Goal: Information Seeking & Learning: Learn about a topic

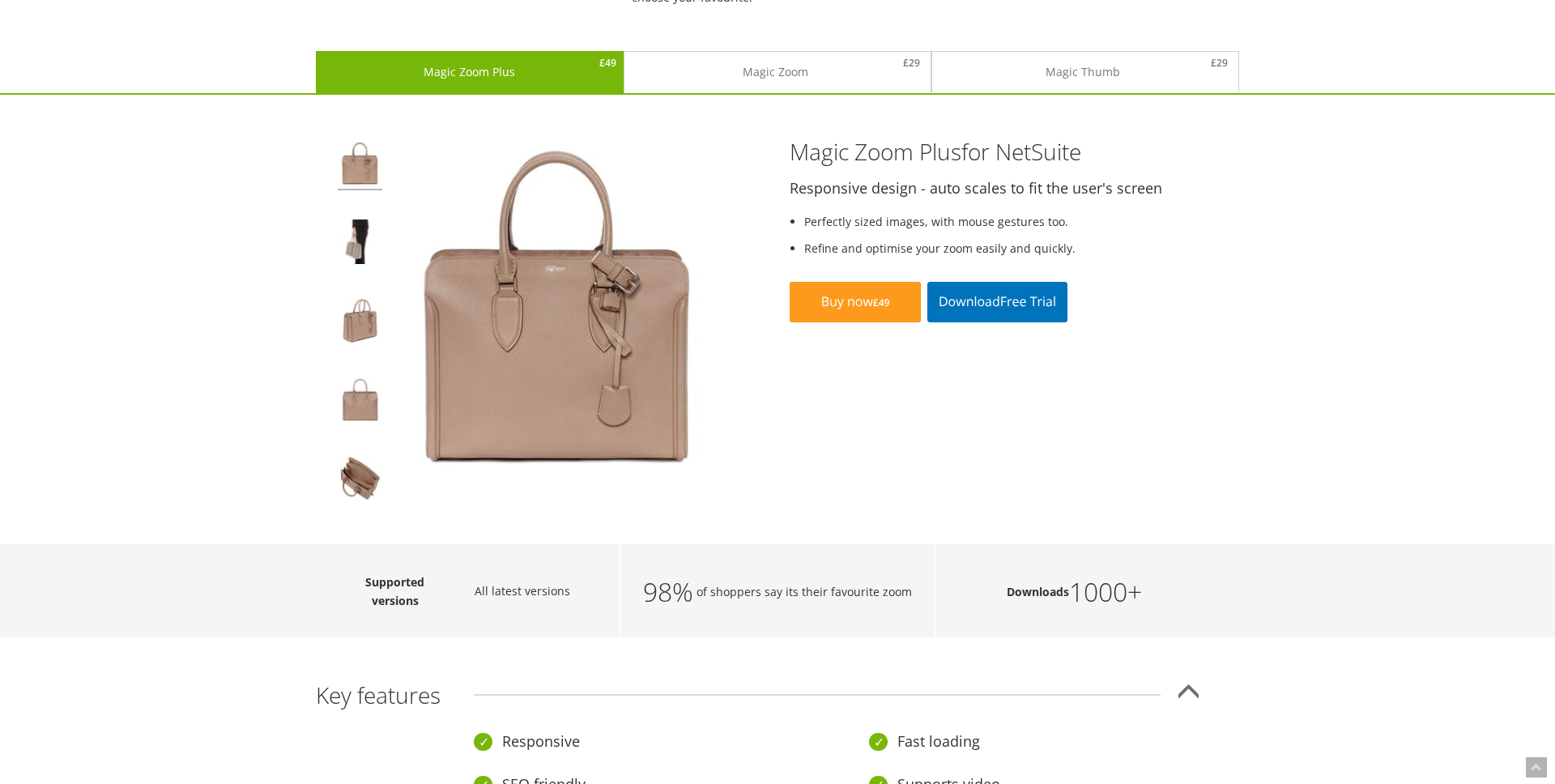
scroll to position [213, 0]
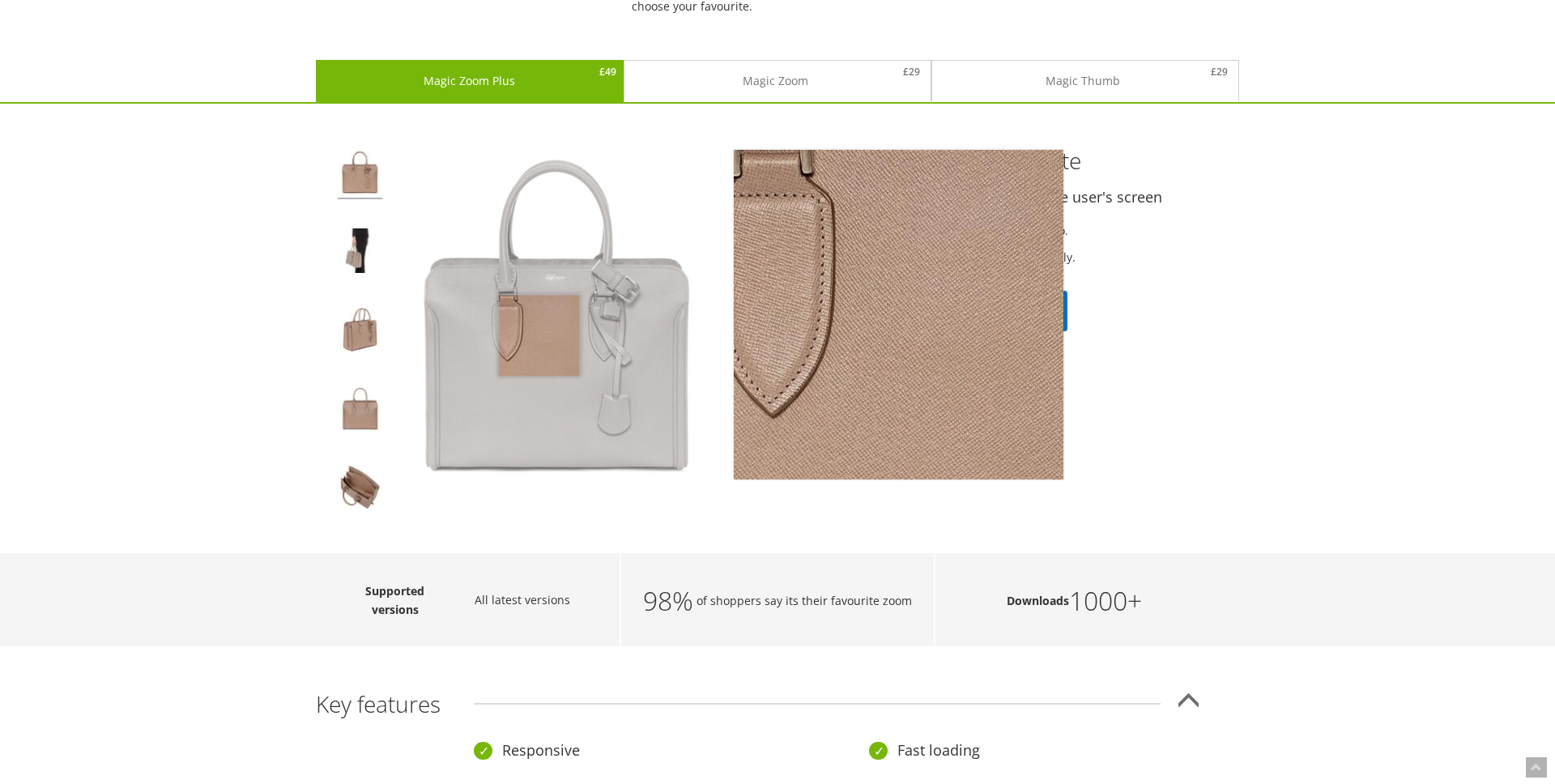
click at [540, 335] on img at bounding box center [557, 315] width 330 height 330
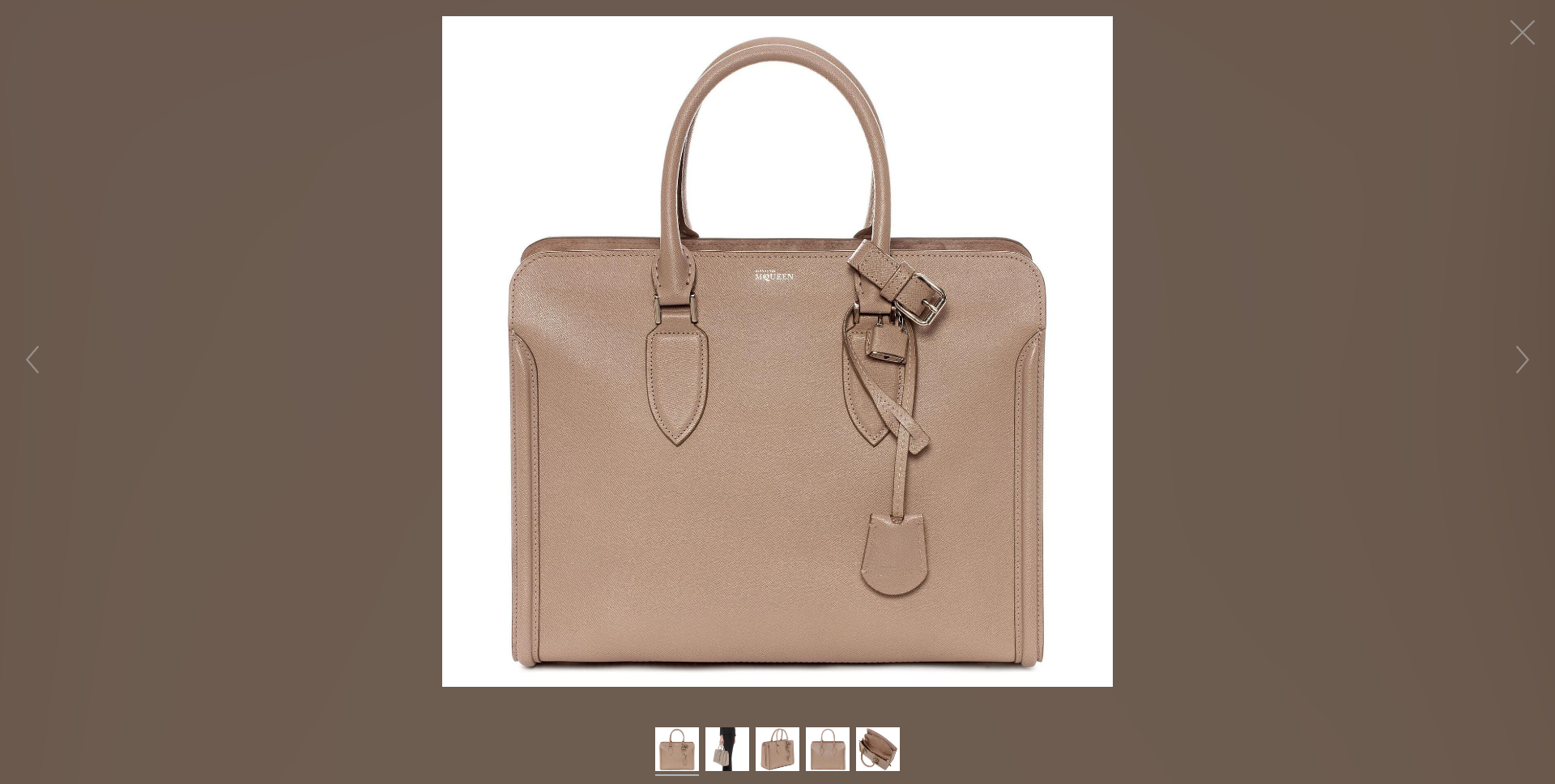
click at [749, 328] on img at bounding box center [778, 352] width 671 height 671
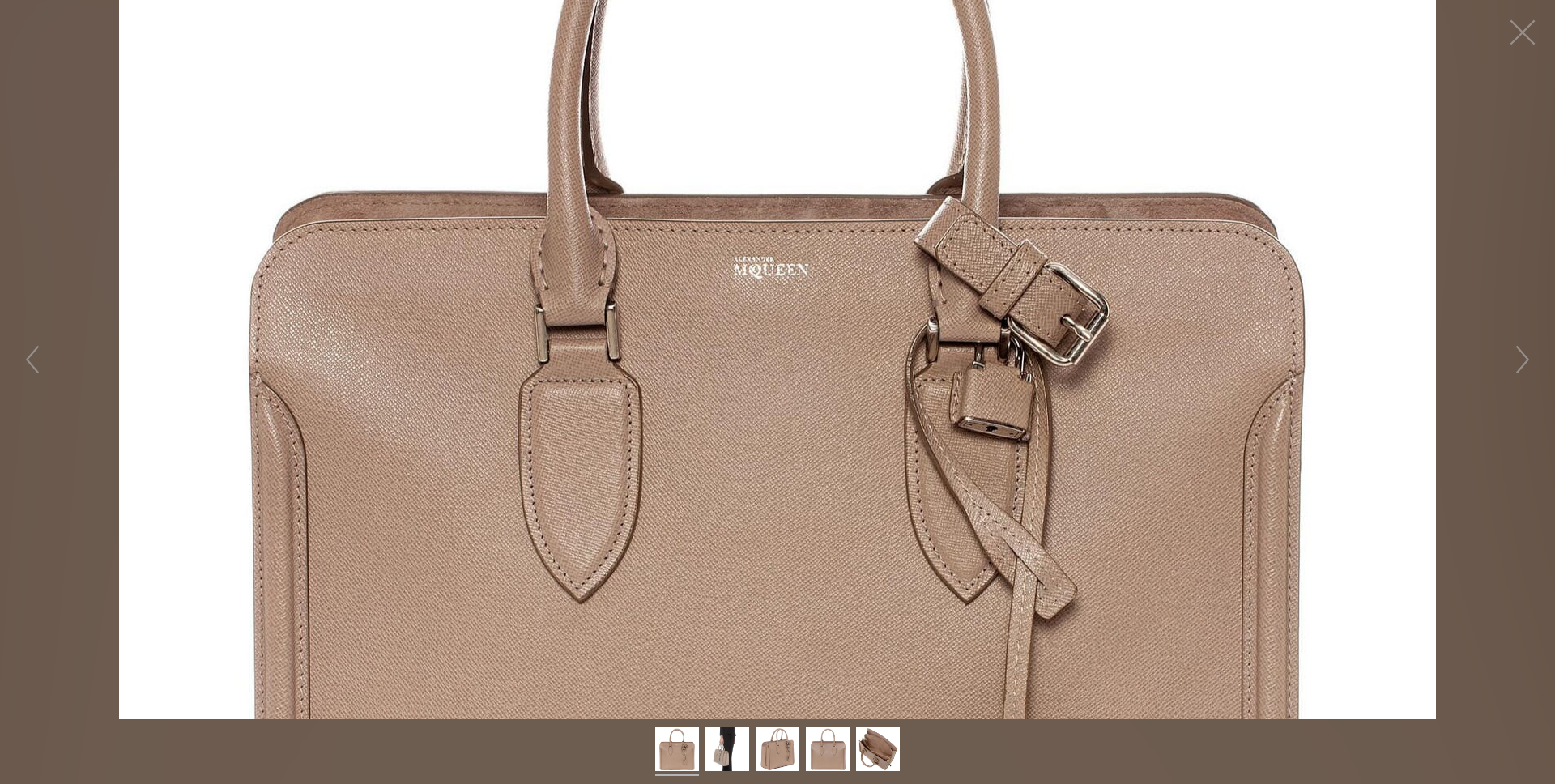
click at [749, 328] on figure "Click to expand" at bounding box center [777, 359] width 1555 height 719
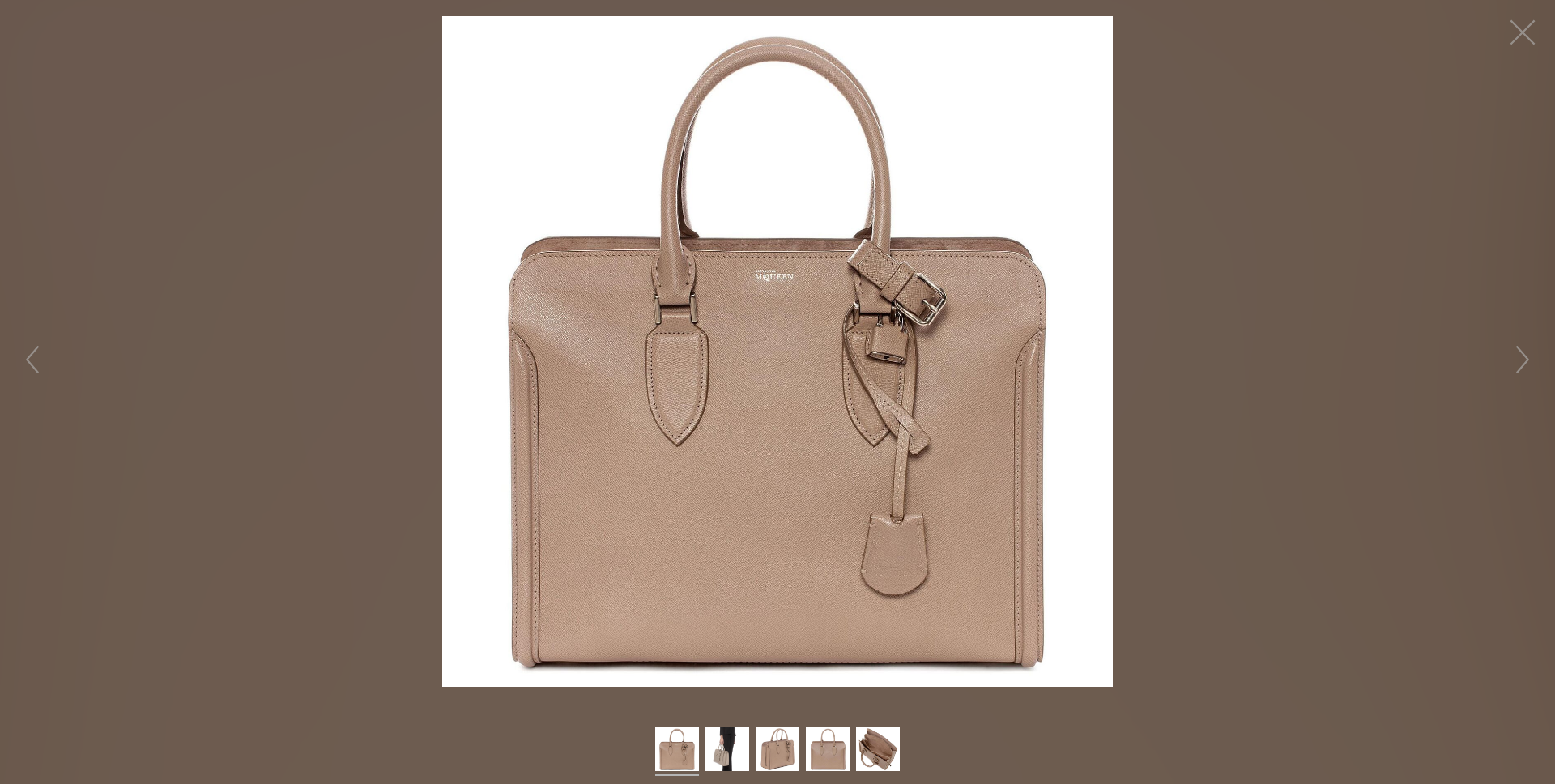
click at [749, 328] on img at bounding box center [778, 352] width 671 height 671
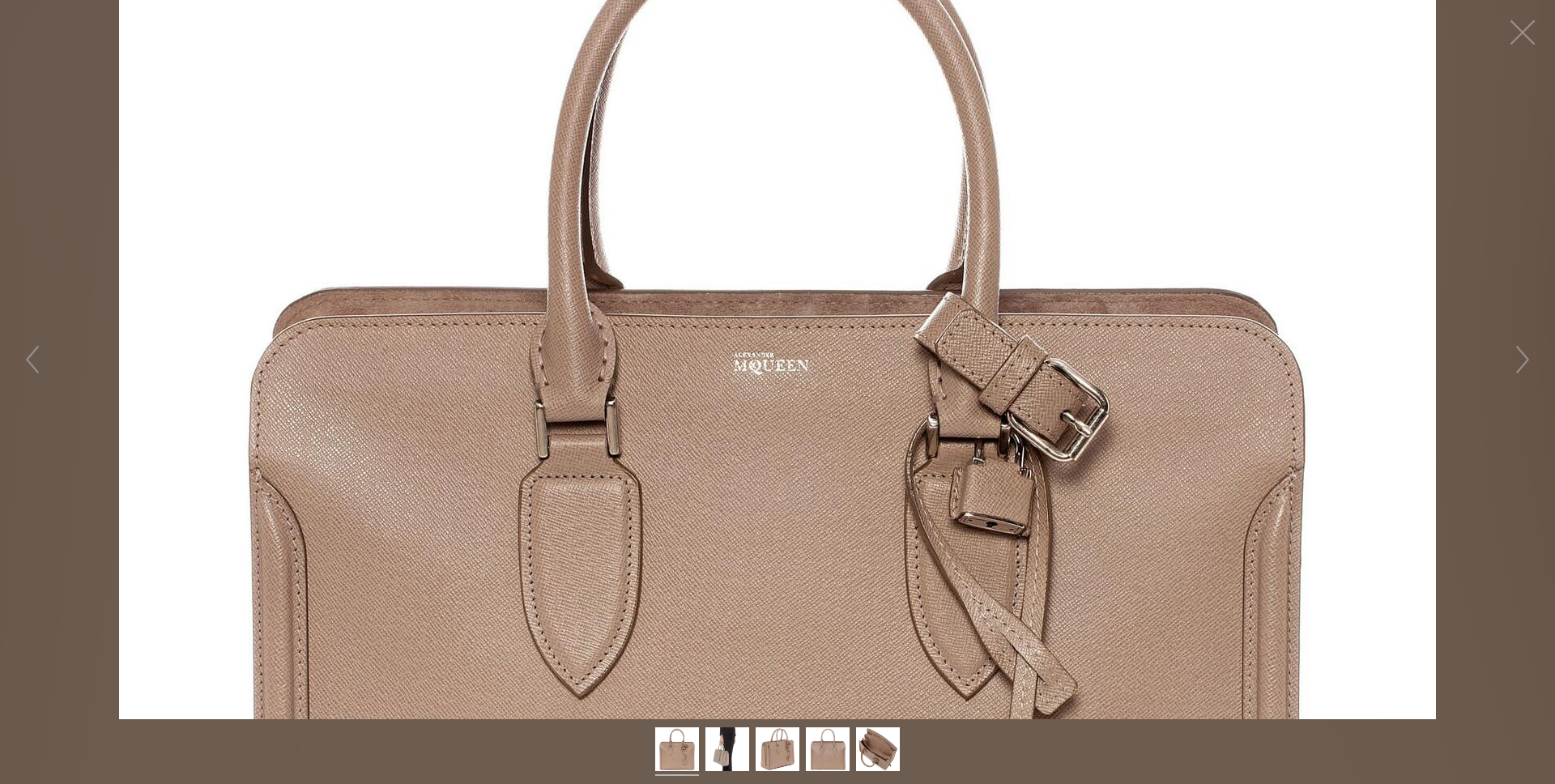
click at [766, 280] on figure "Click to expand" at bounding box center [777, 359] width 1555 height 719
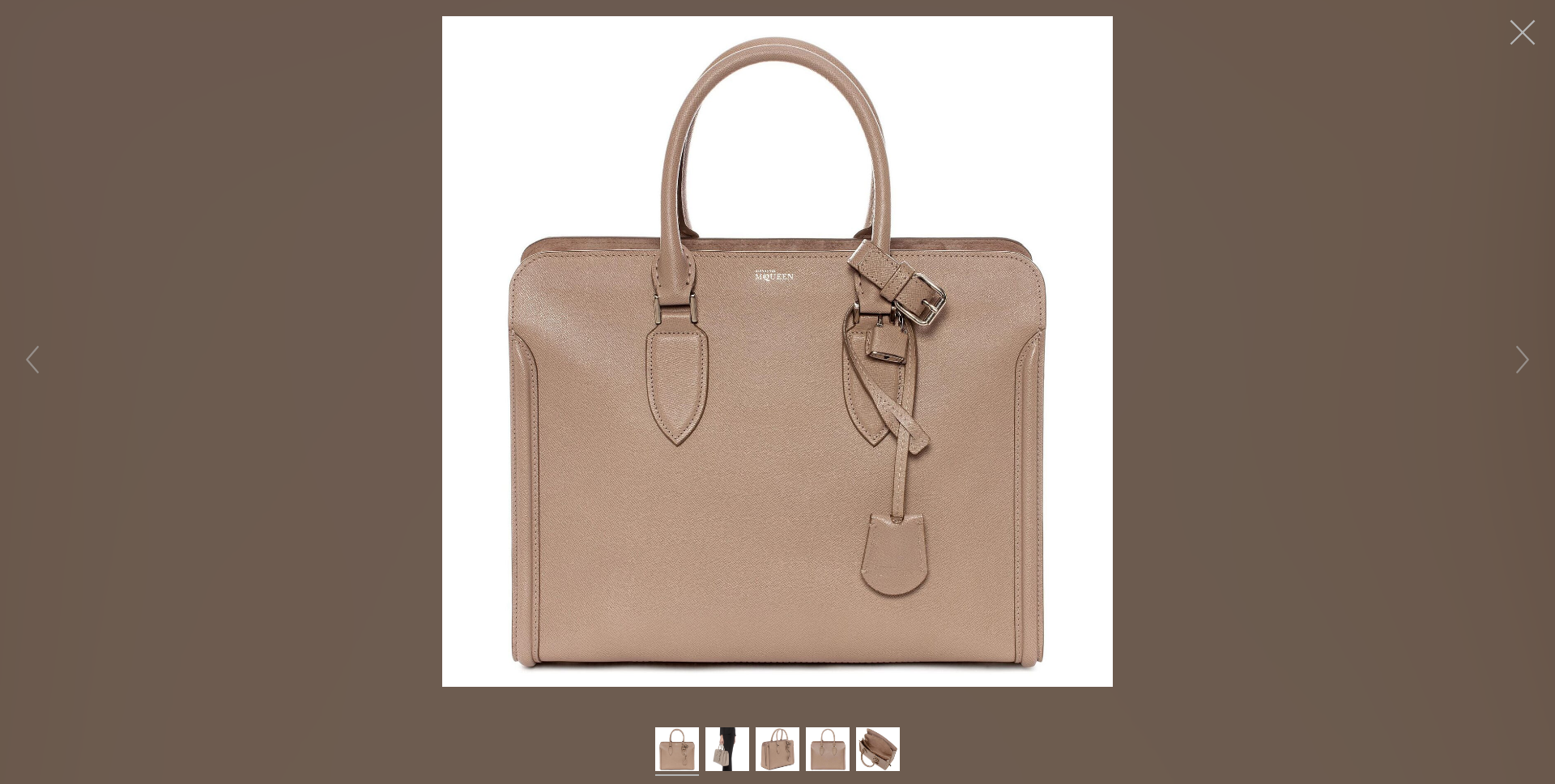
click at [1526, 29] on button "button" at bounding box center [1523, 33] width 49 height 49
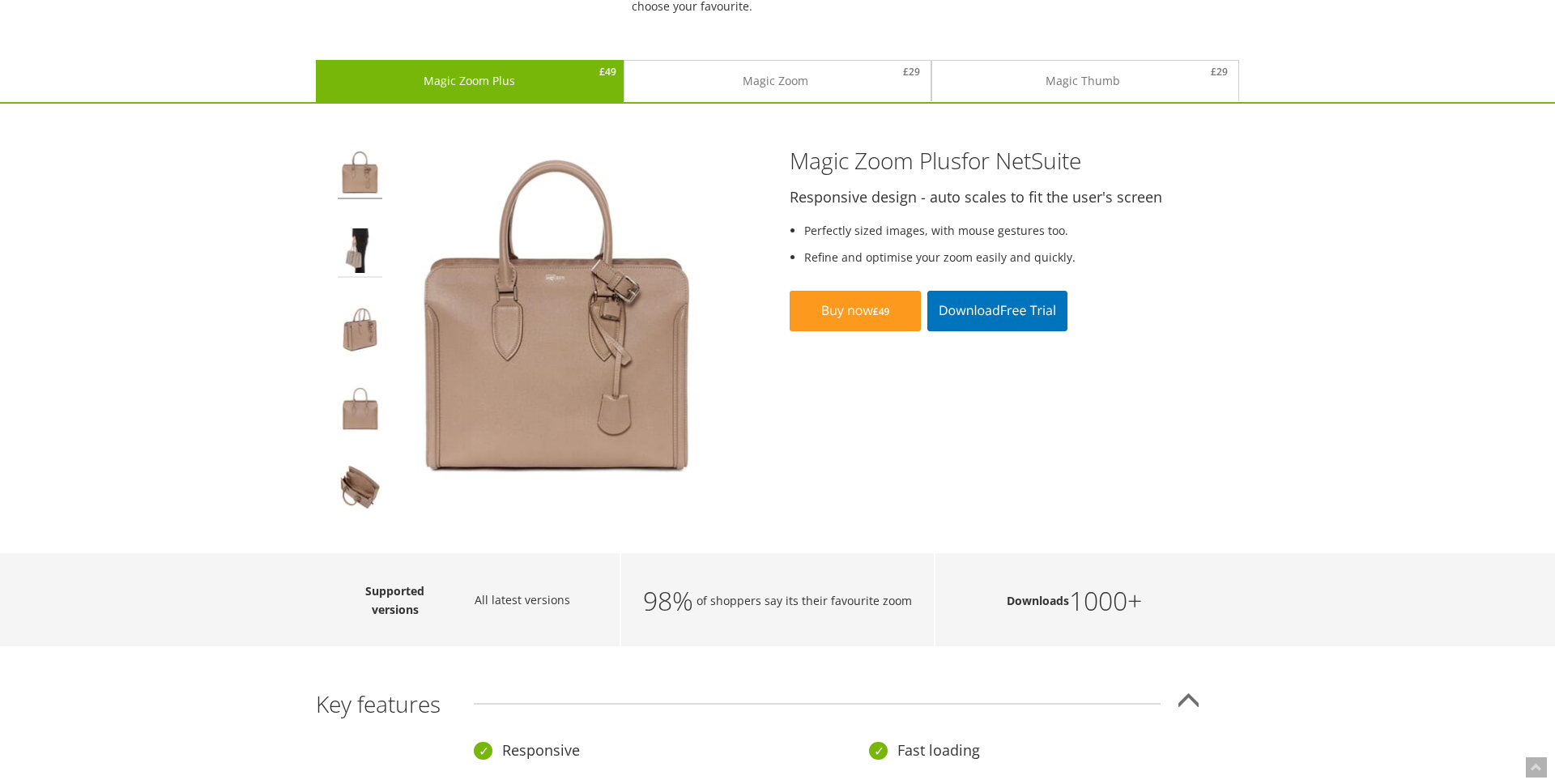
click at [348, 253] on img at bounding box center [360, 253] width 45 height 50
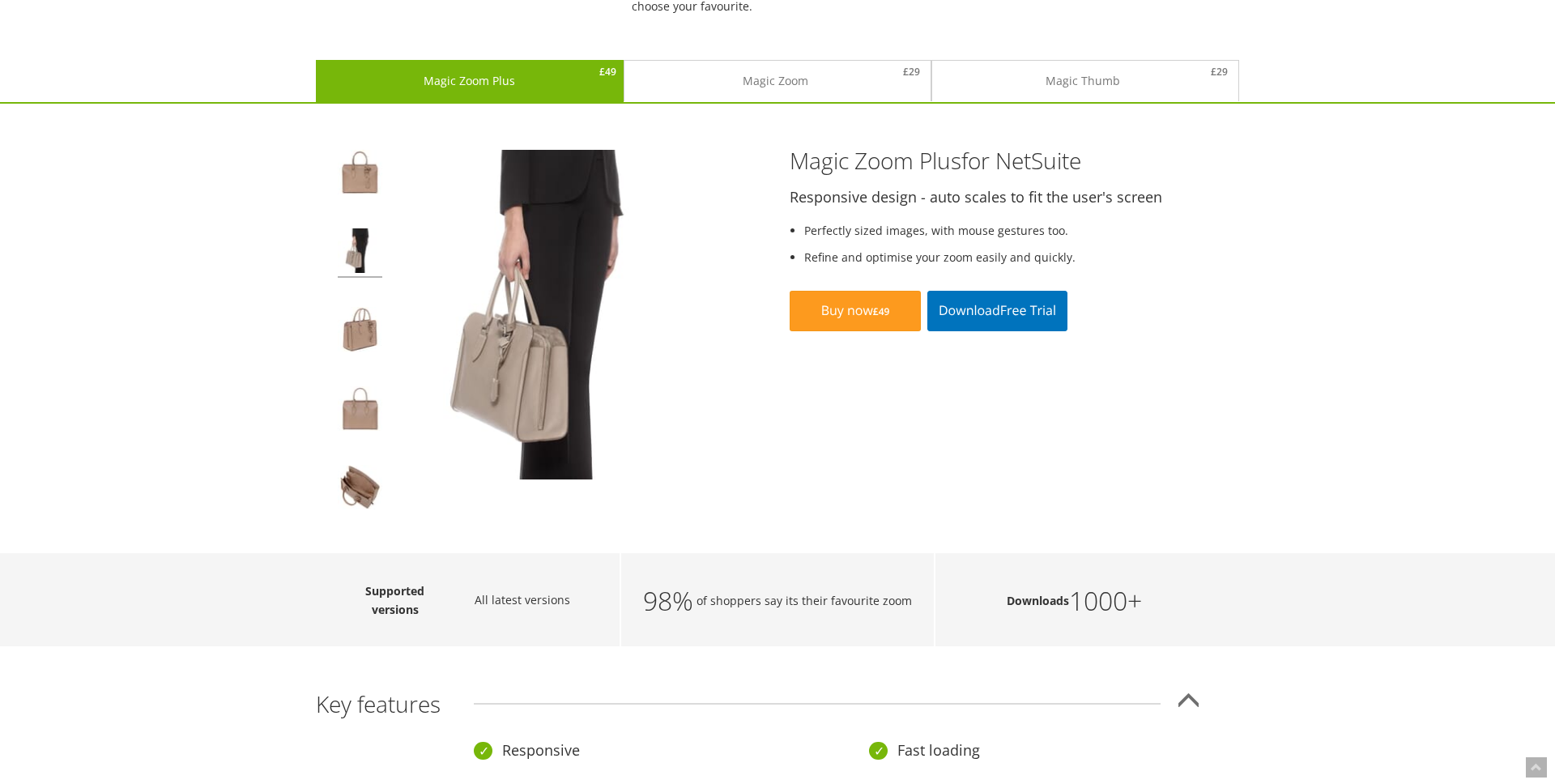
drag, startPoint x: 285, startPoint y: 258, endPoint x: 382, endPoint y: 250, distance: 97.3
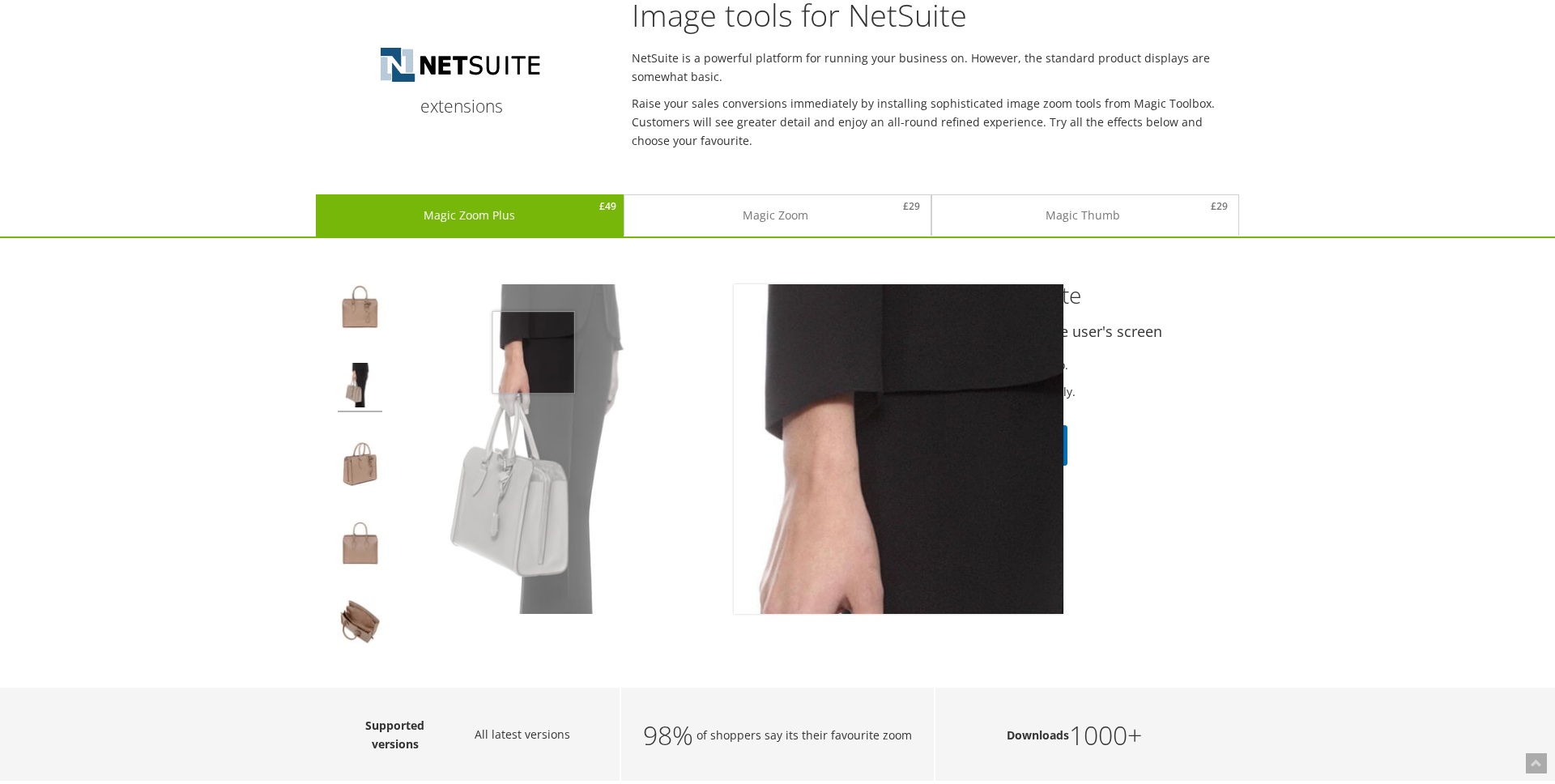
scroll to position [76, 0]
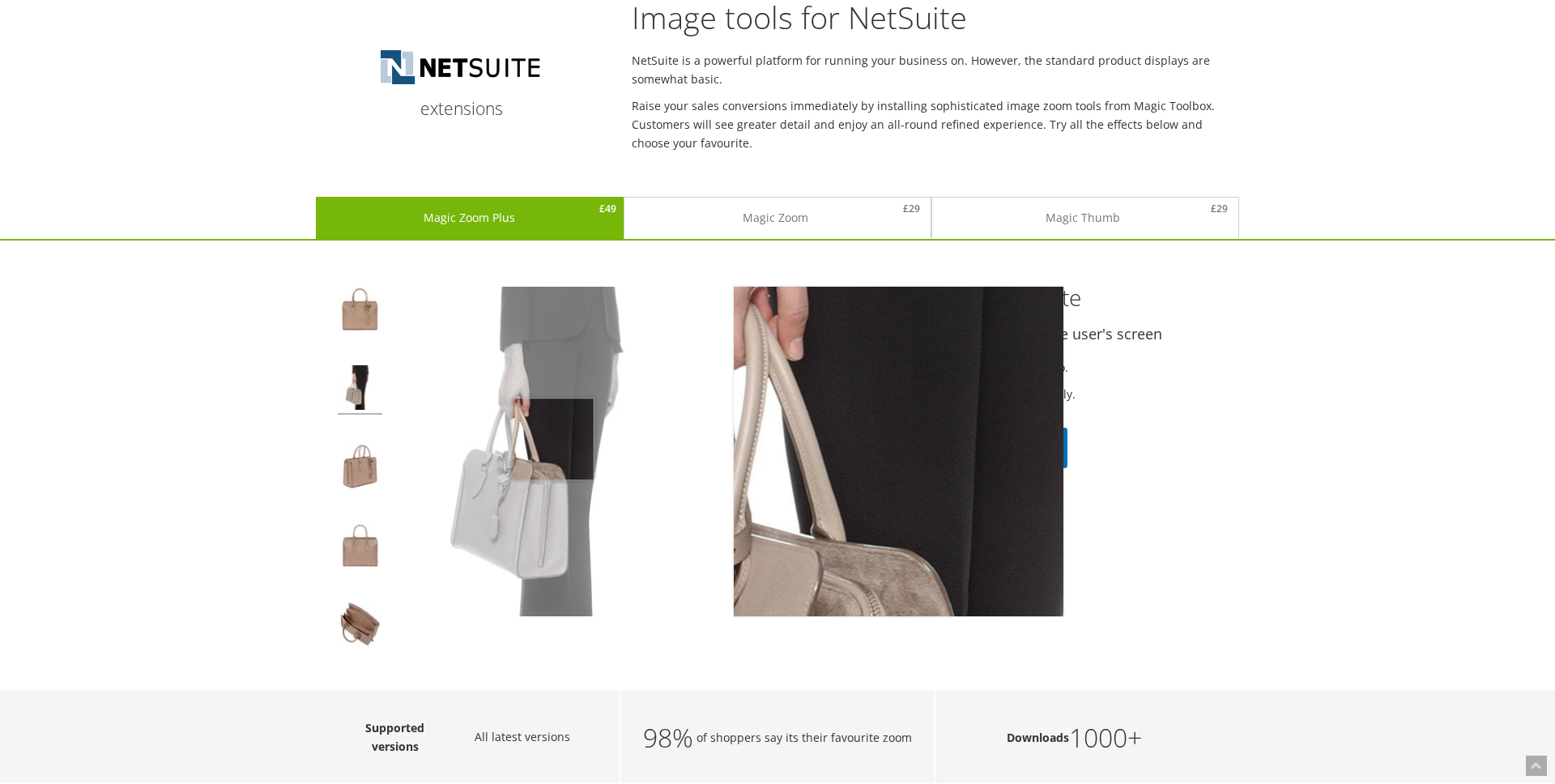
click at [553, 439] on img at bounding box center [557, 451] width 330 height 330
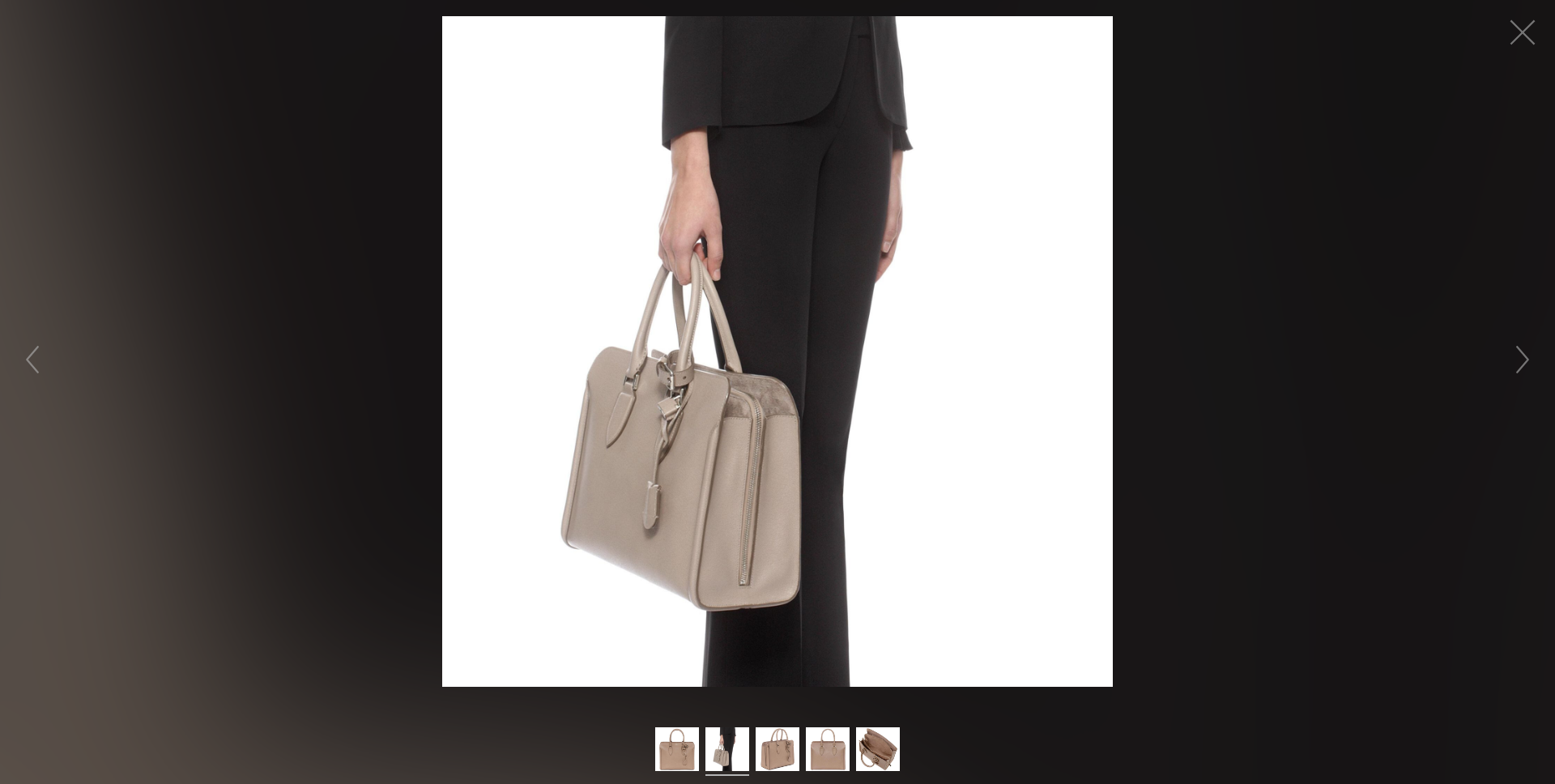
click at [831, 397] on img at bounding box center [778, 352] width 671 height 671
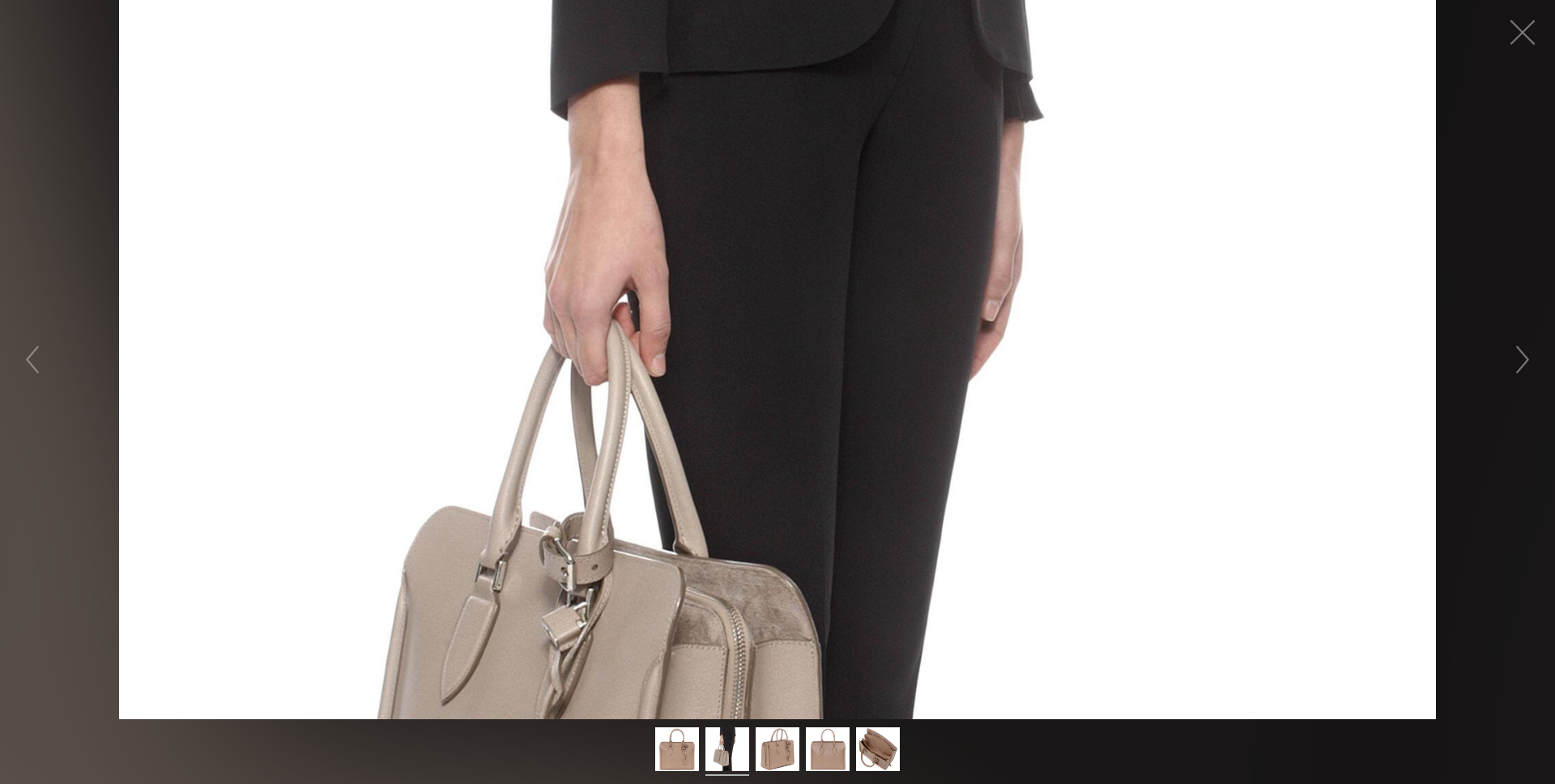
click at [762, 286] on figure "Click to expand" at bounding box center [777, 359] width 1555 height 719
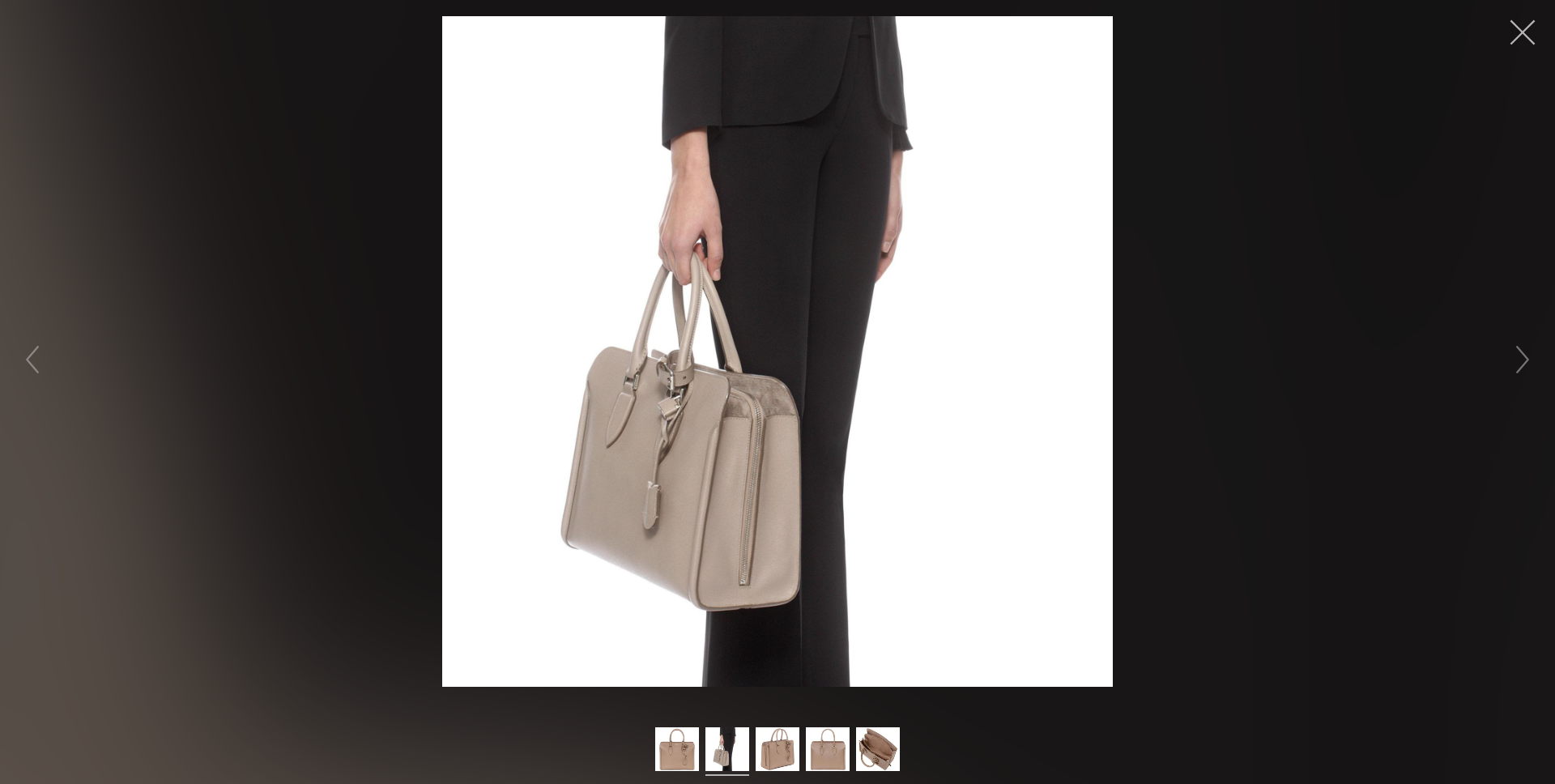
click at [1524, 35] on button "button" at bounding box center [1523, 33] width 49 height 49
